Goal: Navigation & Orientation: Find specific page/section

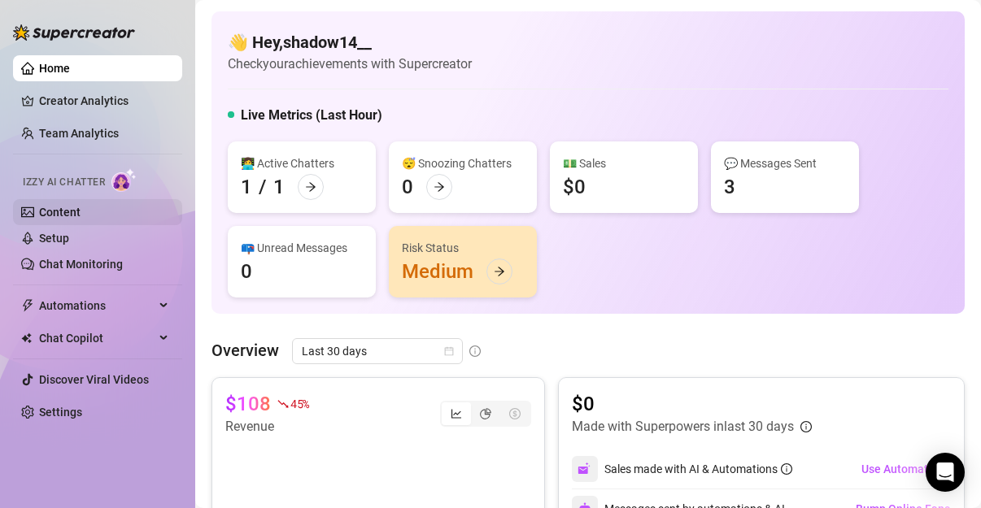
click at [81, 206] on link "Content" at bounding box center [59, 212] width 41 height 13
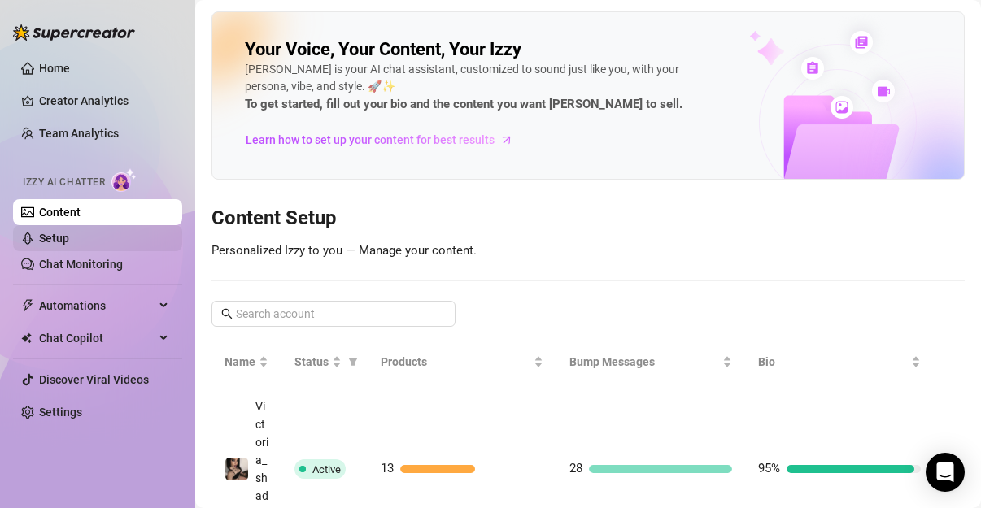
click at [69, 234] on link "Setup" at bounding box center [54, 238] width 30 height 13
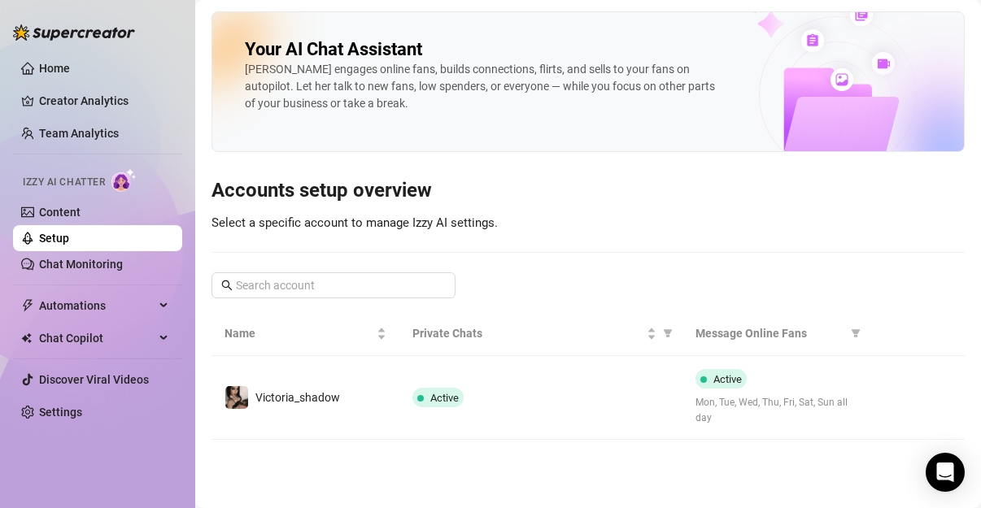
click at [69, 242] on link "Setup" at bounding box center [54, 238] width 30 height 13
click at [85, 263] on link "Chat Monitoring" at bounding box center [81, 264] width 84 height 13
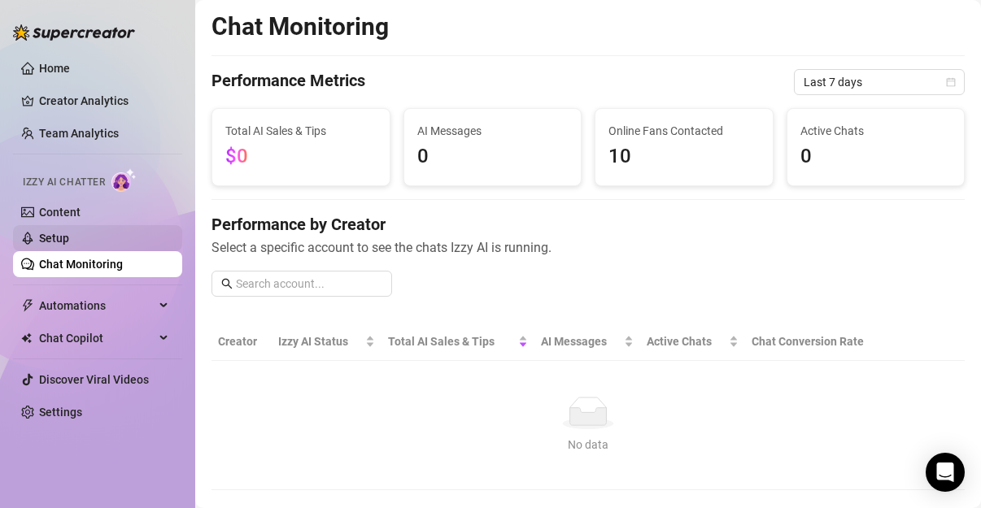
click at [69, 245] on link "Setup" at bounding box center [54, 238] width 30 height 13
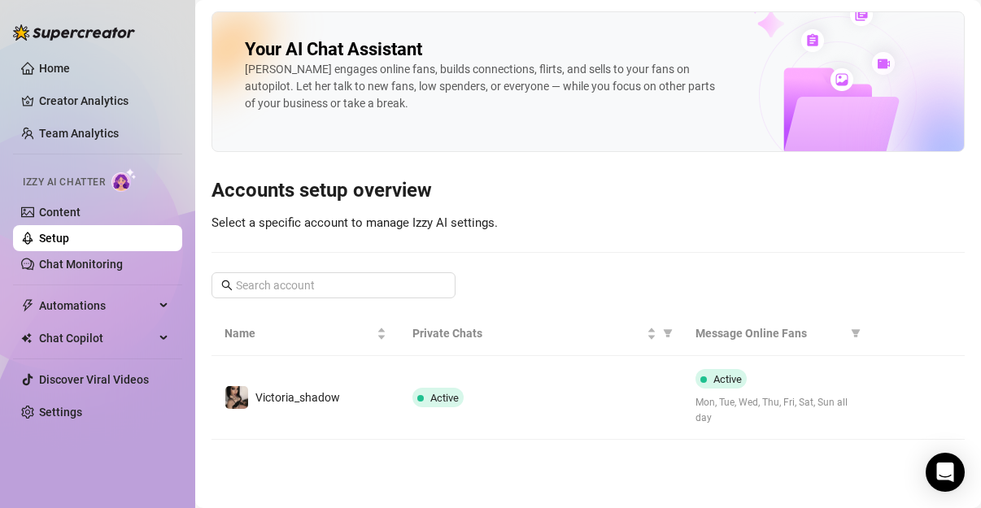
click at [69, 241] on link "Setup" at bounding box center [54, 238] width 30 height 13
click at [78, 219] on link "Content" at bounding box center [59, 212] width 41 height 13
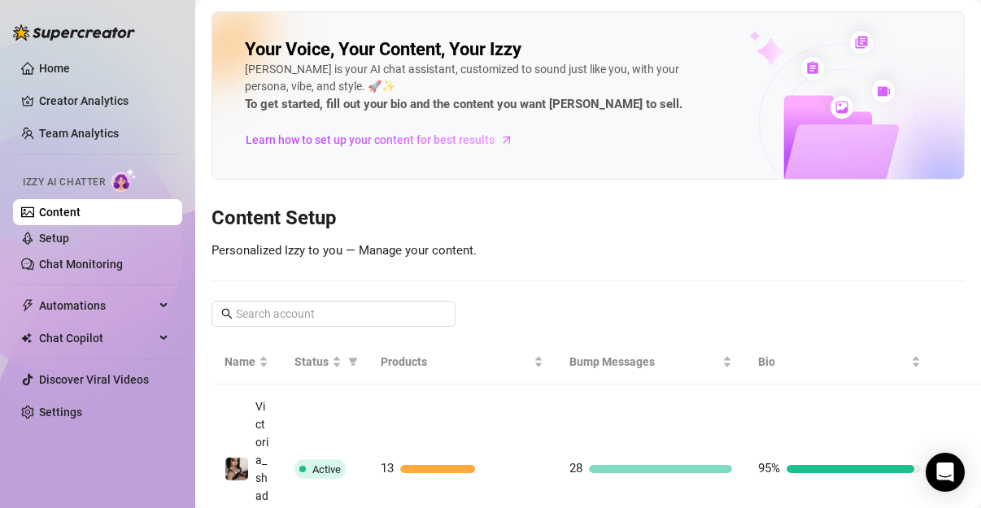
click at [78, 219] on link "Content" at bounding box center [59, 212] width 41 height 13
click at [186, 298] on aside "Home Creator Analytics Team Analytics Izzy AI Chatter Content Setup Chat Monito…" at bounding box center [97, 254] width 195 height 508
click at [187, 302] on aside "Home Creator Analytics Team Analytics Izzy AI Chatter Content Setup Chat Monito…" at bounding box center [97, 254] width 195 height 508
click at [196, 305] on main "Your Voice, Your Content, Your [PERSON_NAME] is your AI chat assistant, customi…" at bounding box center [588, 301] width 786 height 603
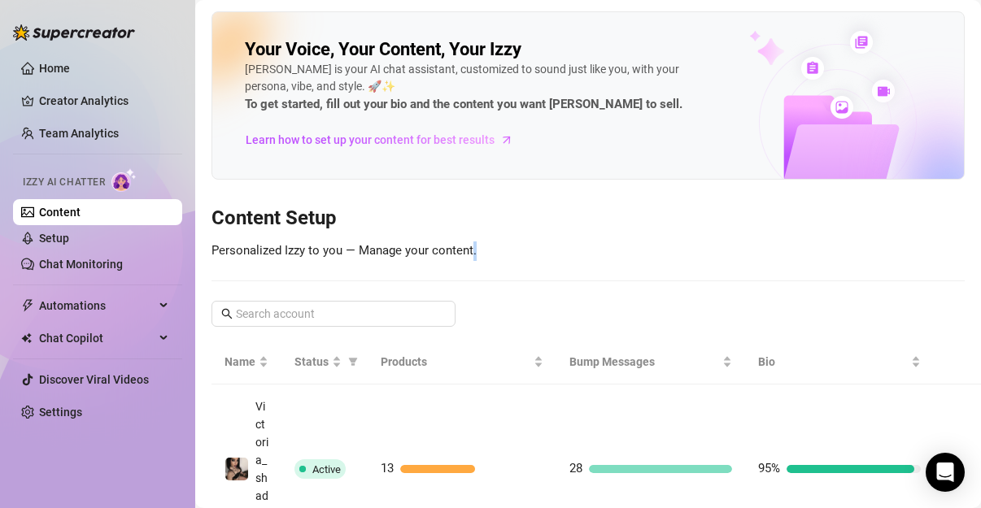
click at [197, 308] on main "Your Voice, Your Content, Your [PERSON_NAME] is your AI chat assistant, customi…" at bounding box center [588, 301] width 786 height 603
click at [154, 317] on span "Automations" at bounding box center [96, 306] width 115 height 26
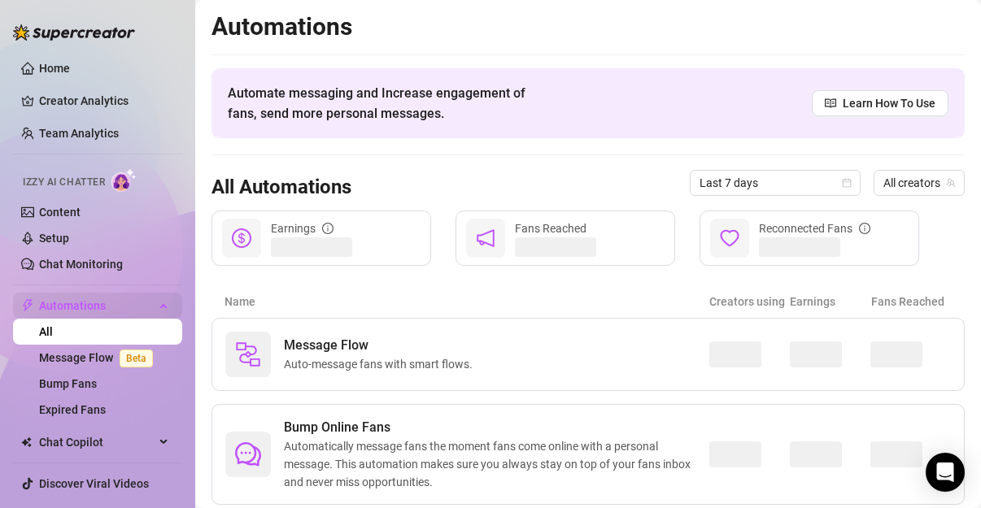
click at [154, 317] on div "Automations" at bounding box center [97, 306] width 169 height 26
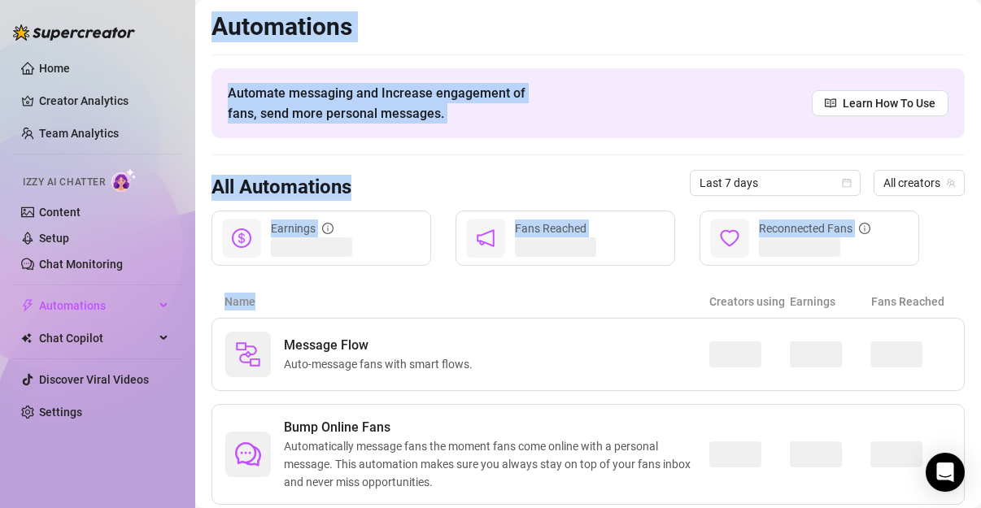
drag, startPoint x: 194, startPoint y: 305, endPoint x: 206, endPoint y: 294, distance: 16.7
click at [206, 294] on div "Home Creator Analytics Team Analytics Izzy AI Chatter Content Setup Chat Monito…" at bounding box center [490, 254] width 981 height 508
click at [206, 294] on main "Automations Automate messaging and Increase engagement of fans, send more perso…" at bounding box center [588, 320] width 786 height 640
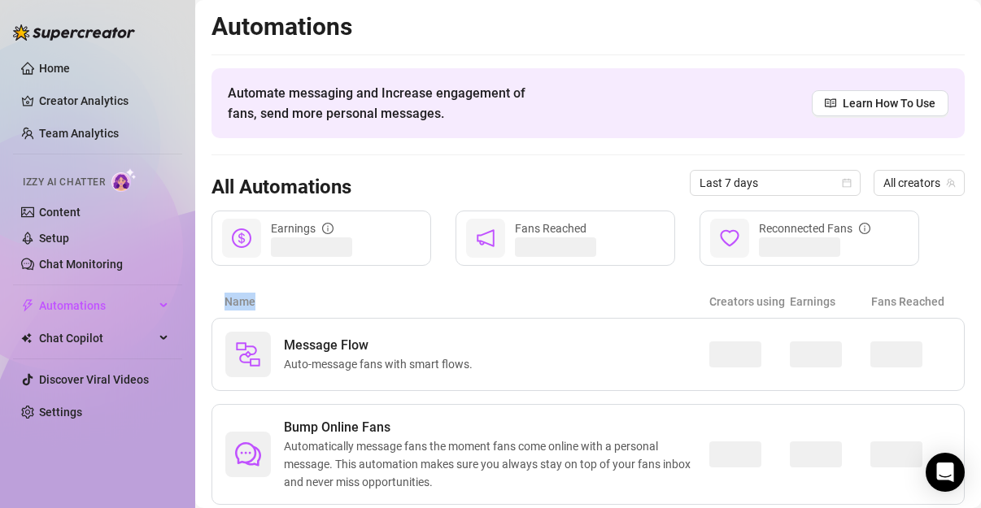
click at [206, 294] on main "Automations Automate messaging and Increase engagement of fans, send more perso…" at bounding box center [588, 320] width 786 height 640
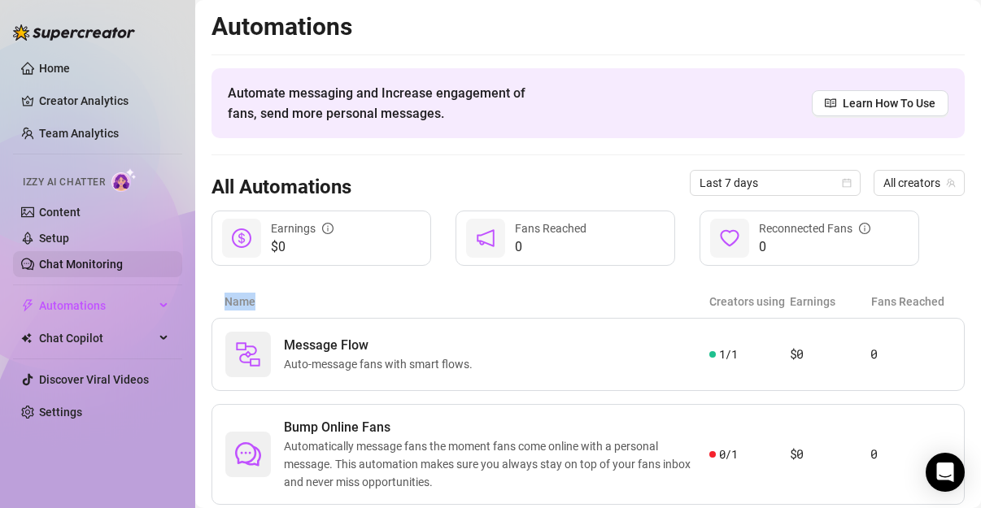
click at [98, 271] on link "Chat Monitoring" at bounding box center [81, 264] width 84 height 13
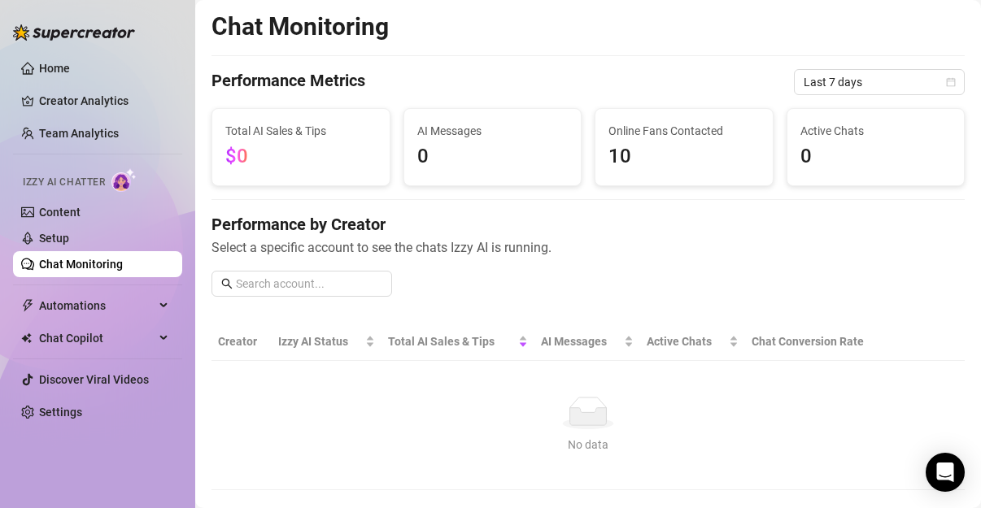
click at [82, 258] on link "Chat Monitoring" at bounding box center [81, 264] width 84 height 13
click at [490, 229] on h4 "Performance by Creator" at bounding box center [587, 224] width 753 height 23
click at [289, 115] on div "Total AI Sales & Tips $0" at bounding box center [300, 147] width 177 height 76
click at [50, 232] on link "Setup" at bounding box center [54, 238] width 30 height 13
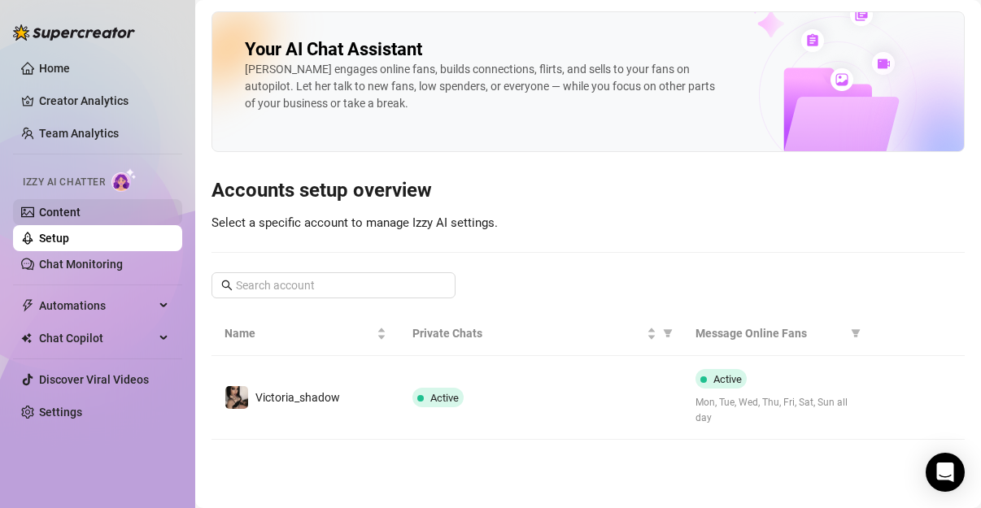
click at [47, 219] on link "Content" at bounding box center [59, 212] width 41 height 13
